Goal: Book appointment/travel/reservation

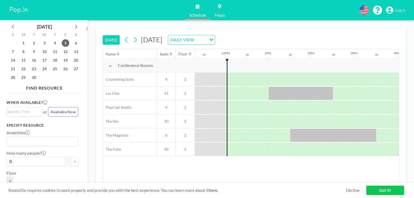
scroll to position [0, 496]
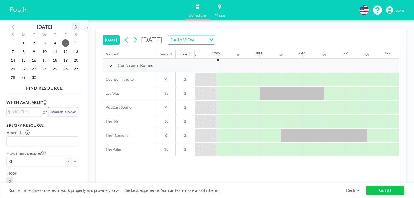
click at [76, 26] on icon at bounding box center [75, 26] width 7 height 7
click at [73, 27] on icon at bounding box center [75, 26] width 7 height 7
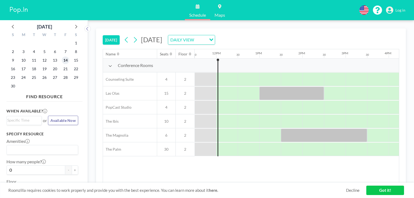
click at [67, 62] on span "14" at bounding box center [66, 61] width 8 height 8
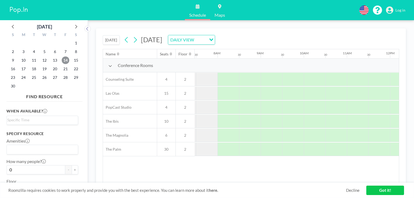
scroll to position [0, 323]
click at [147, 149] on div "The Palm" at bounding box center [130, 150] width 54 height 14
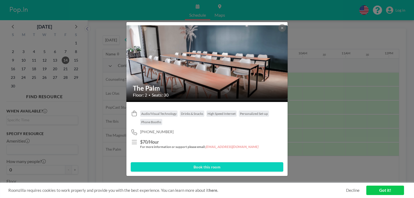
click at [282, 28] on icon at bounding box center [282, 28] width 2 height 2
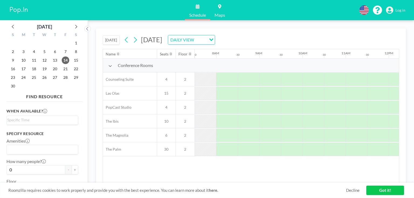
click at [111, 66] on icon at bounding box center [110, 66] width 4 height 4
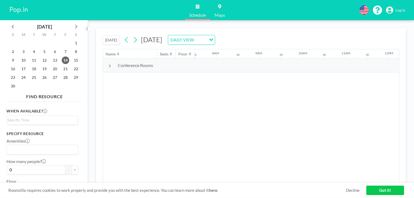
click at [110, 66] on icon at bounding box center [110, 66] width 2 height 3
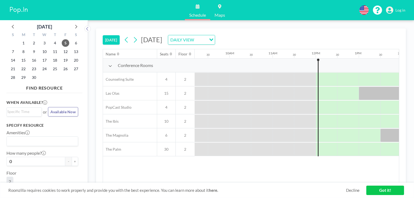
scroll to position [0, 496]
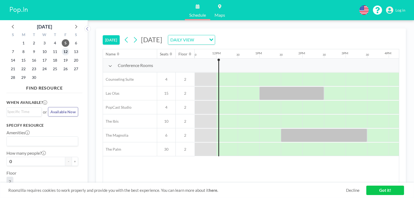
click at [67, 54] on span "12" at bounding box center [66, 52] width 8 height 8
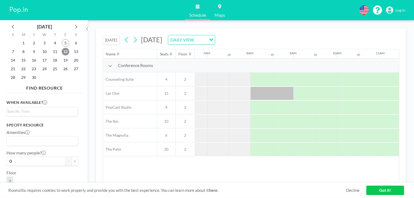
scroll to position [0, 323]
